Goal: Register for event/course

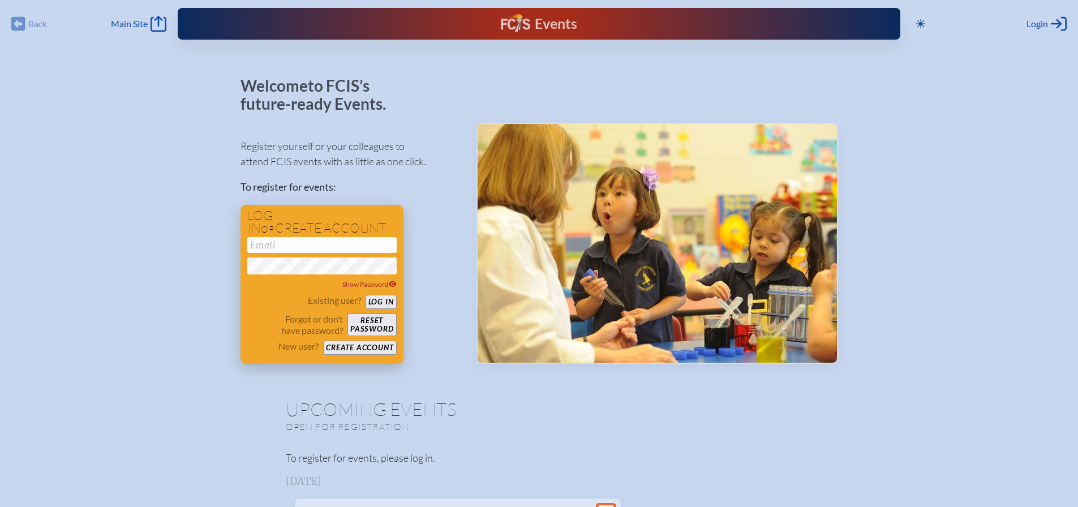
type input "[EMAIL_ADDRESS][DOMAIN_NAME]"
click at [382, 299] on button "Log in" at bounding box center [381, 302] width 31 height 14
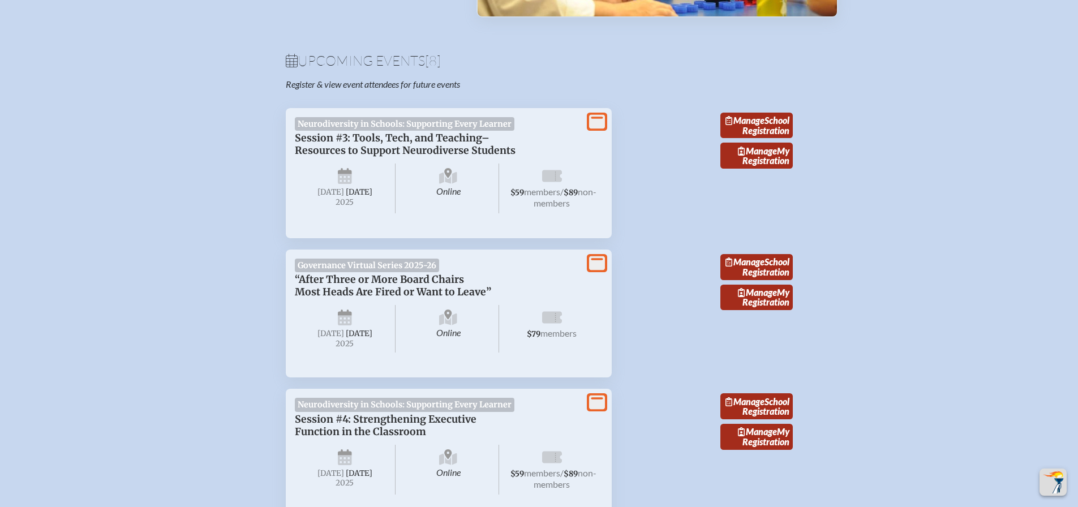
scroll to position [283, 0]
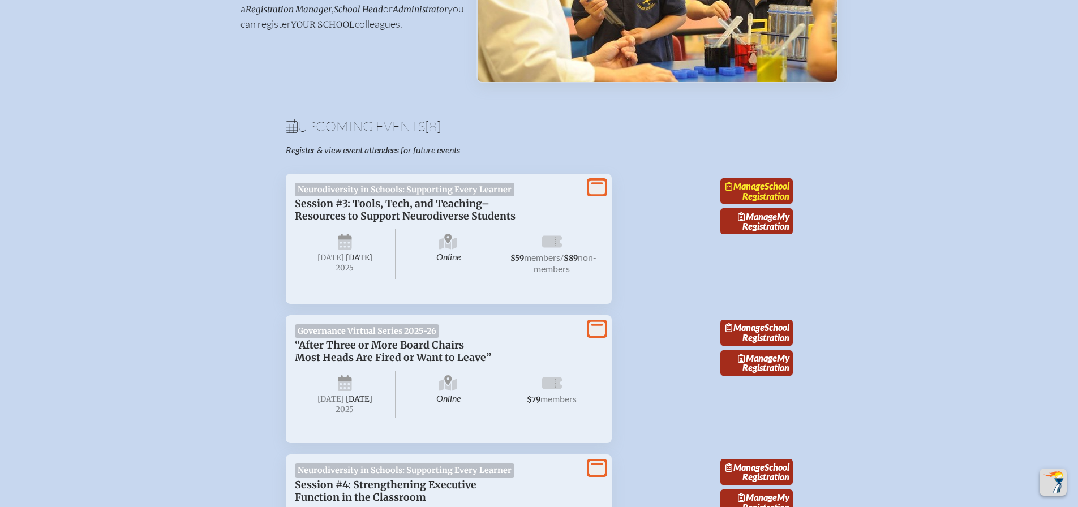
click at [764, 191] on span "Manage" at bounding box center [744, 186] width 39 height 11
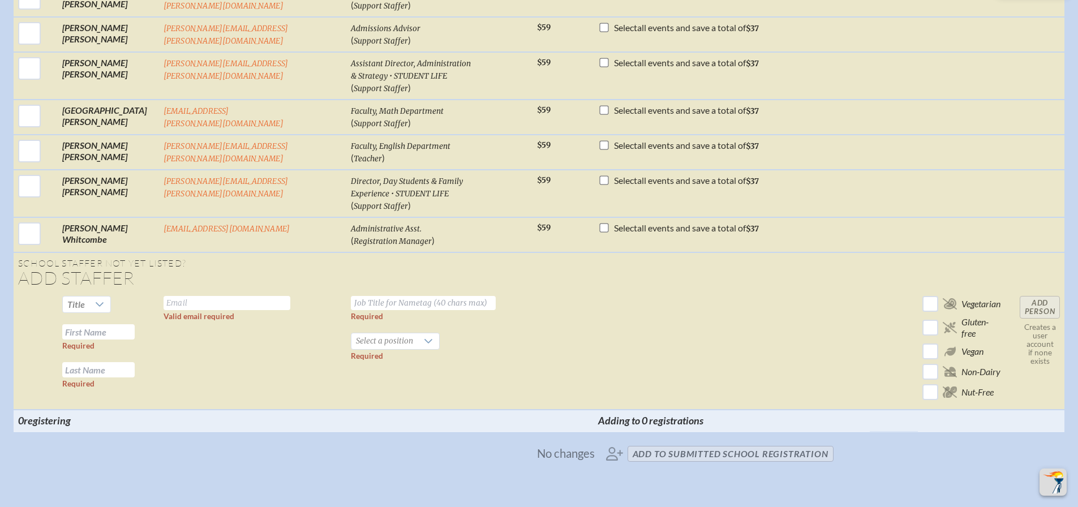
scroll to position [1415, 0]
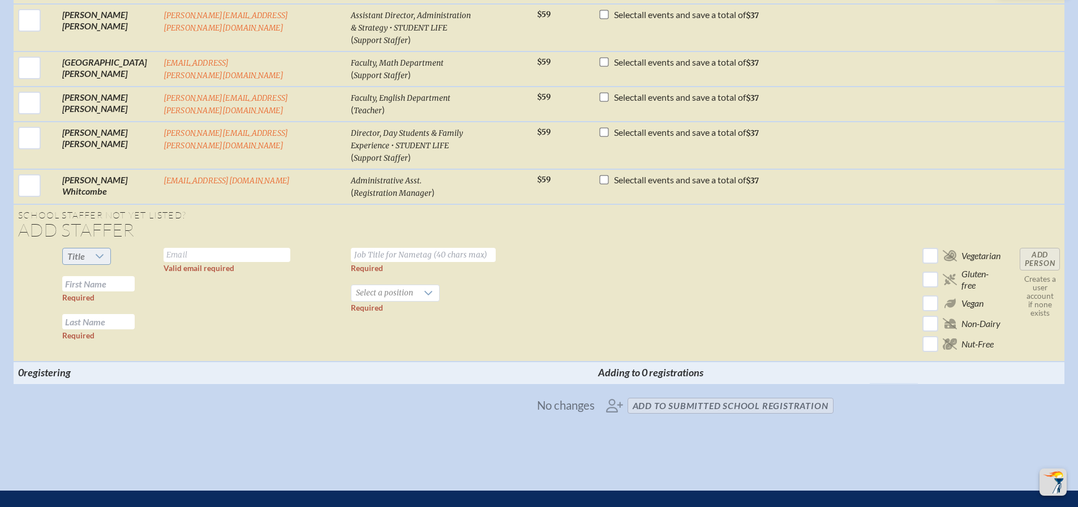
click at [104, 252] on icon at bounding box center [99, 256] width 9 height 9
click at [101, 268] on li "Mr" at bounding box center [91, 269] width 49 height 16
click at [102, 278] on input "text" at bounding box center [98, 283] width 72 height 15
click at [111, 276] on input "text" at bounding box center [98, 283] width 72 height 15
paste input "[PERSON_NAME]"
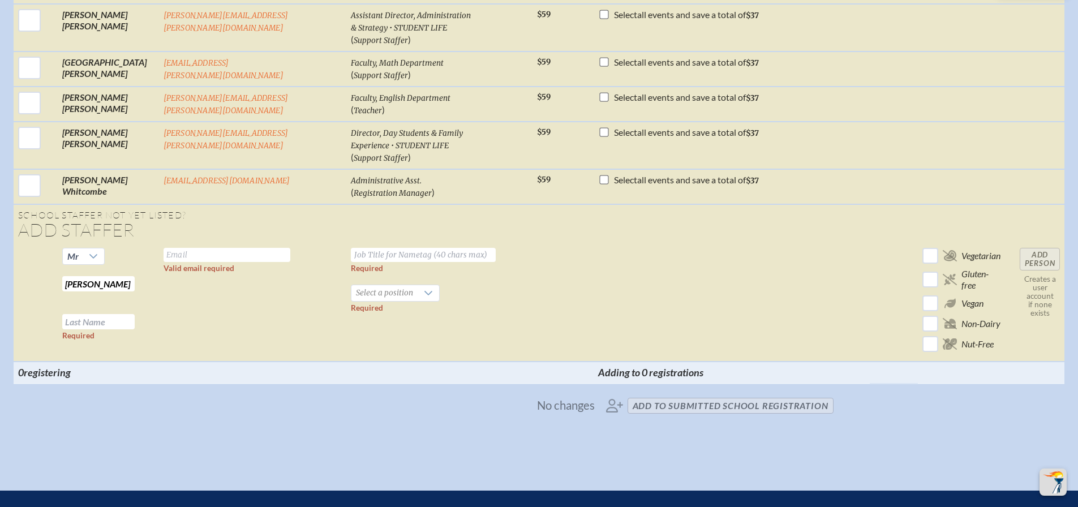
type input "[PERSON_NAME]"
click at [97, 314] on input "text" at bounding box center [98, 321] width 72 height 15
type input "Wood"
click at [184, 248] on input "text" at bounding box center [227, 255] width 127 height 14
